Goal: Find specific page/section: Find specific page/section

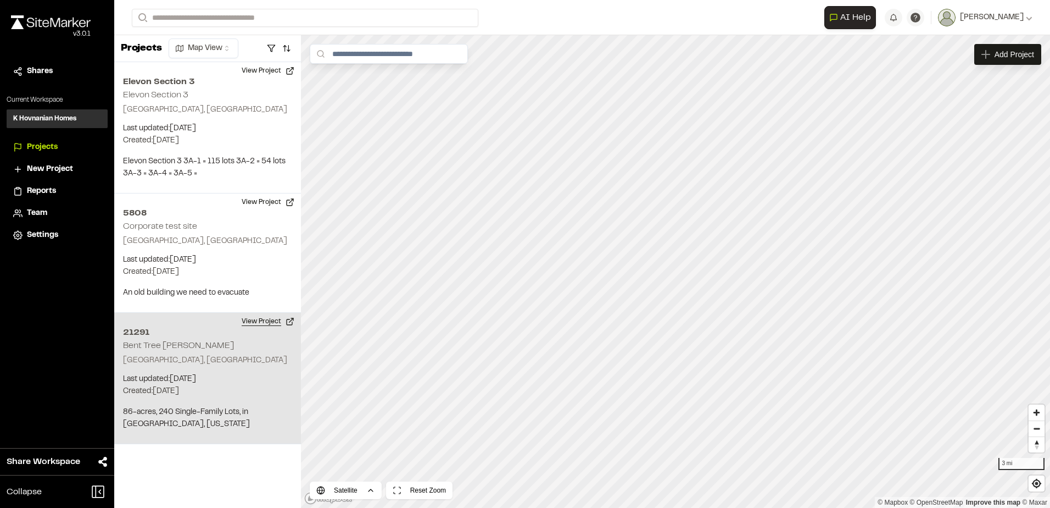
click at [258, 319] on button "View Project" at bounding box center [268, 322] width 66 height 18
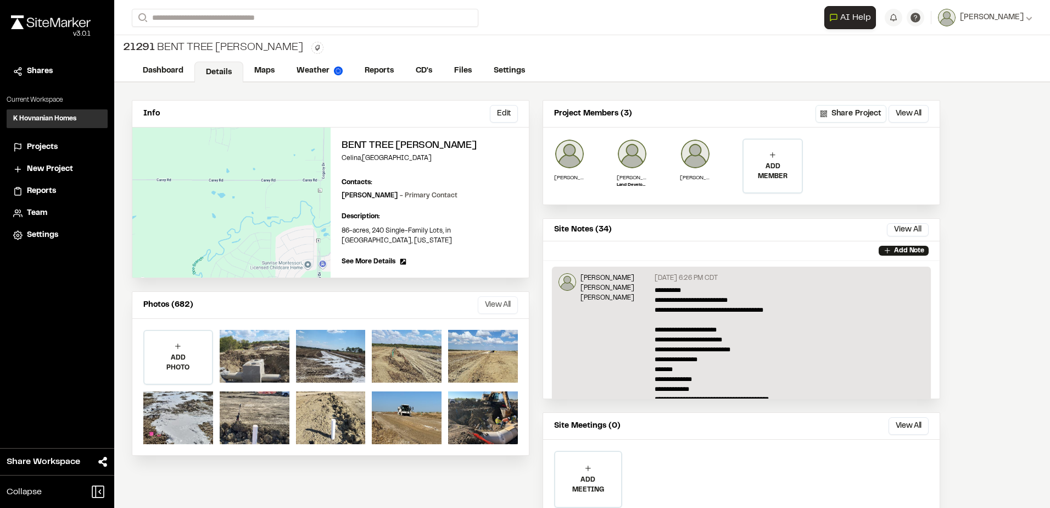
click at [511, 296] on button "View All" at bounding box center [498, 305] width 40 height 18
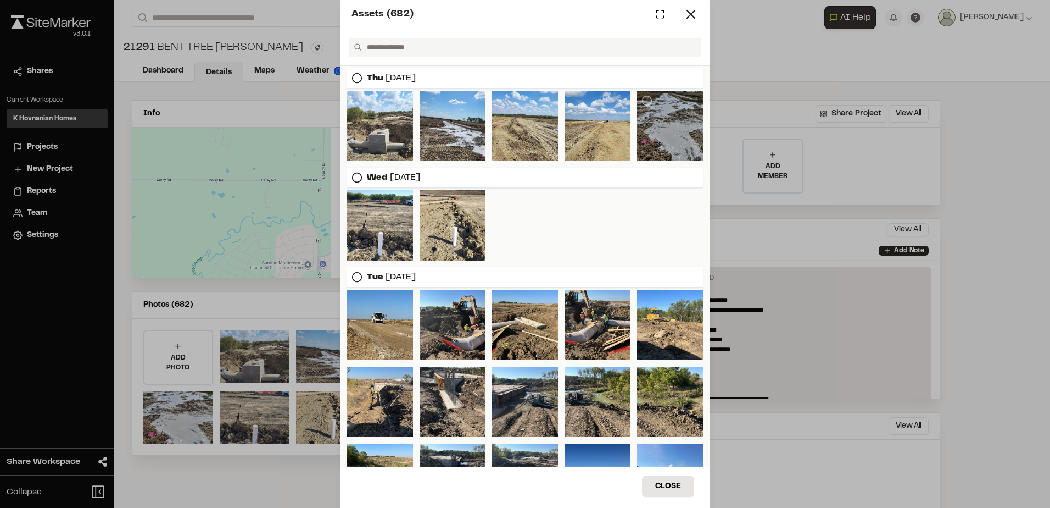
click at [648, 133] on div at bounding box center [670, 126] width 66 height 70
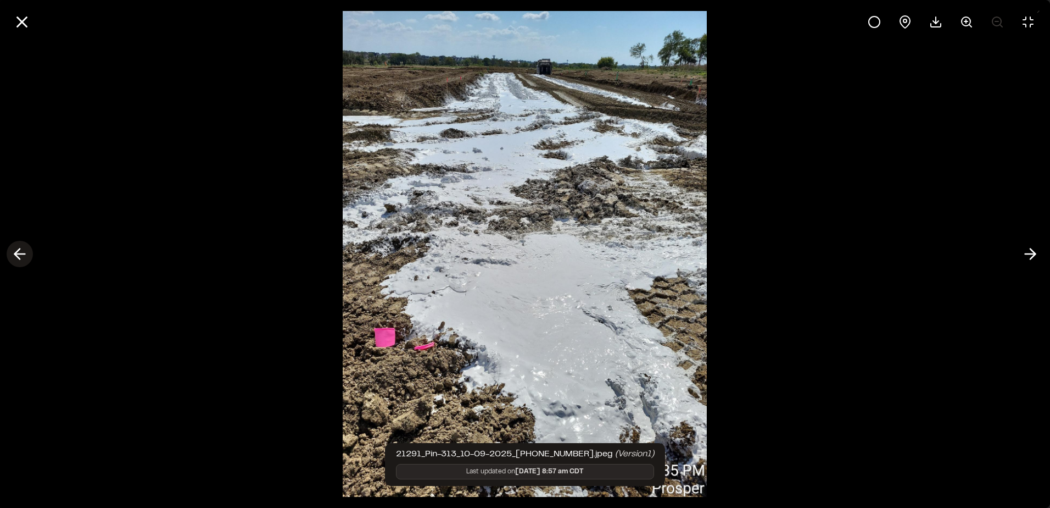
click at [25, 251] on icon at bounding box center [20, 253] width 18 height 19
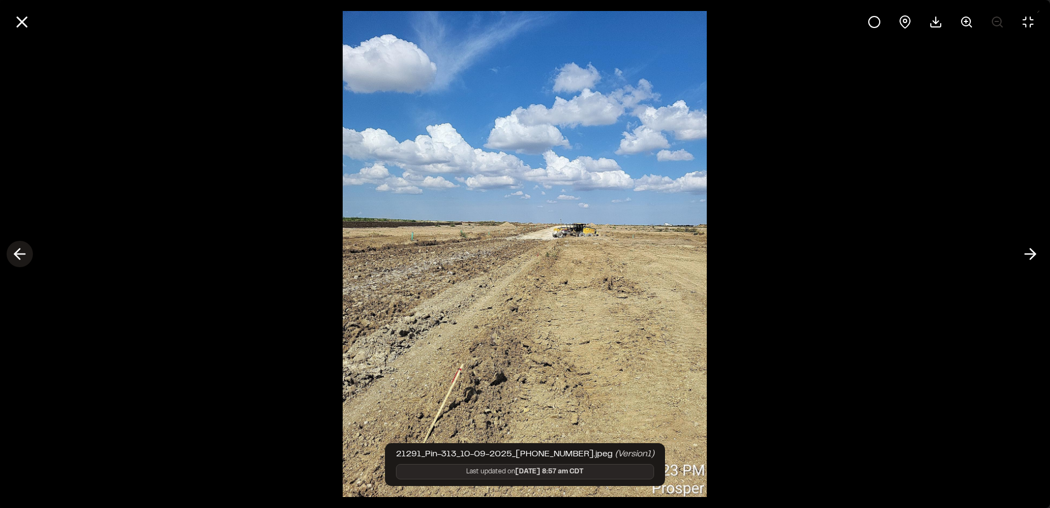
click at [25, 251] on icon at bounding box center [20, 253] width 18 height 19
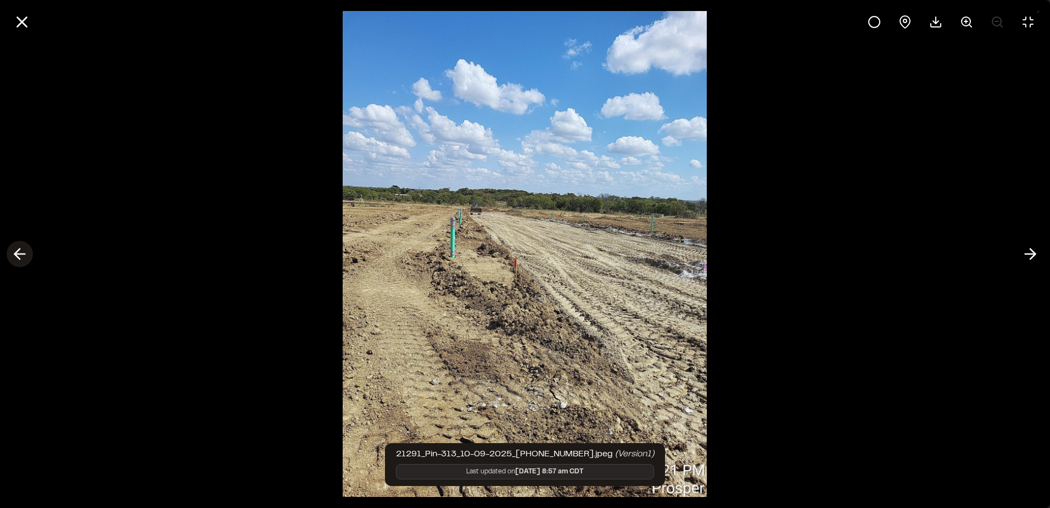
click at [25, 251] on icon at bounding box center [20, 253] width 18 height 19
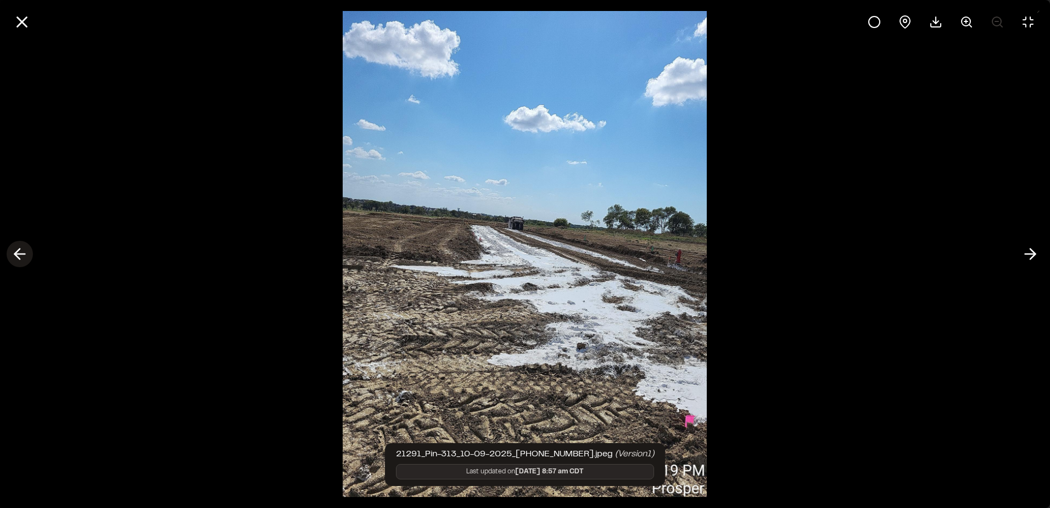
click at [25, 251] on icon at bounding box center [20, 253] width 18 height 19
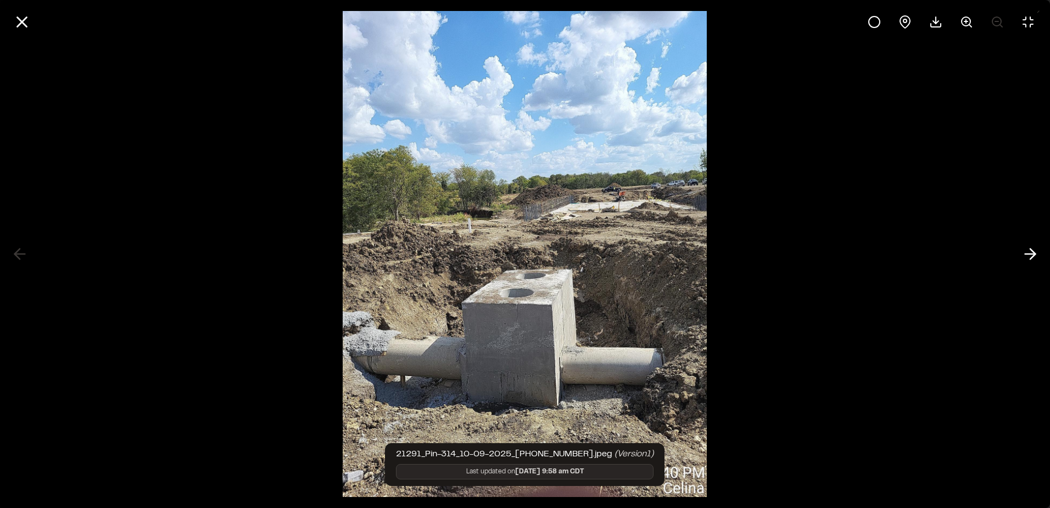
click at [25, 251] on div at bounding box center [525, 254] width 1050 height 508
click at [1028, 249] on icon at bounding box center [1031, 253] width 18 height 19
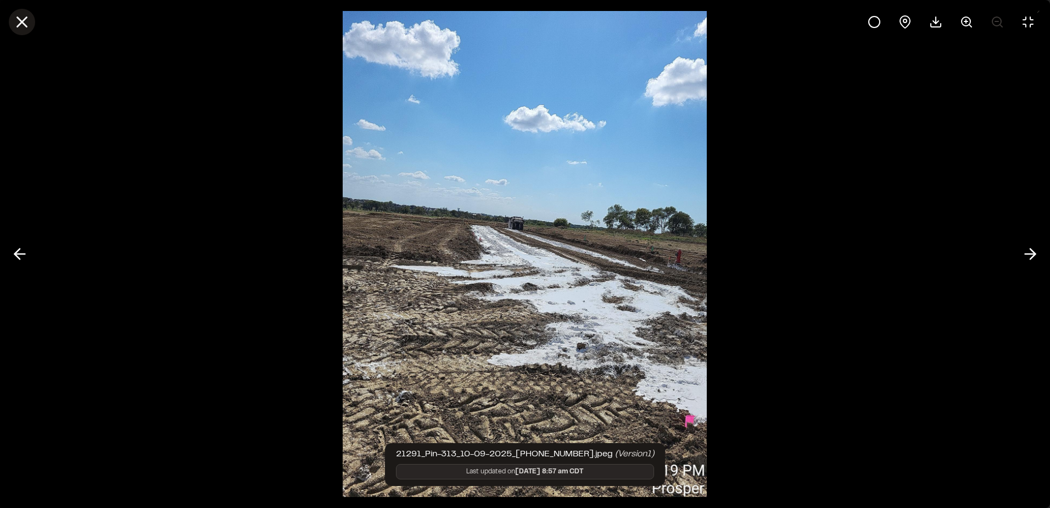
click at [23, 21] on line at bounding box center [22, 22] width 9 height 9
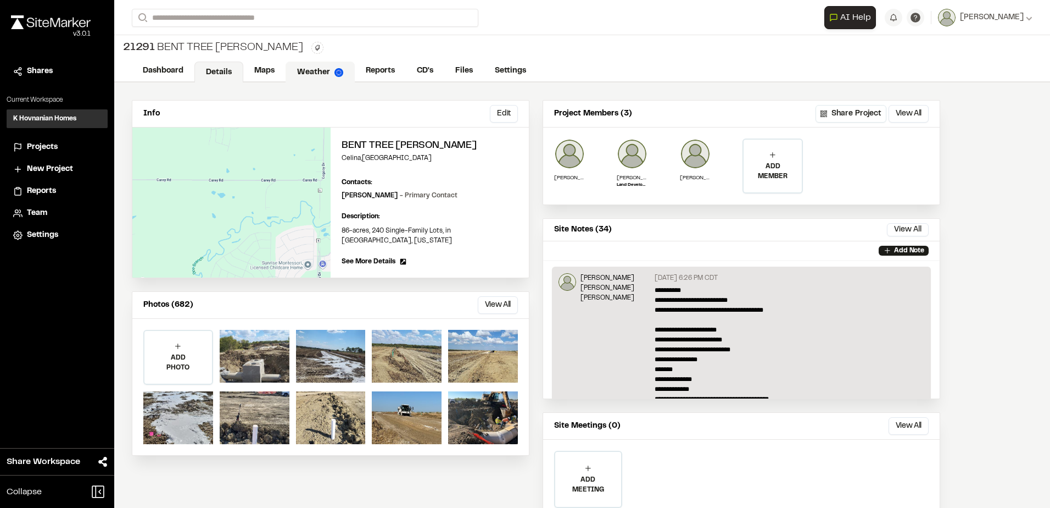
click at [302, 67] on link "Weather" at bounding box center [320, 72] width 69 height 21
